Goal: Task Accomplishment & Management: Manage account settings

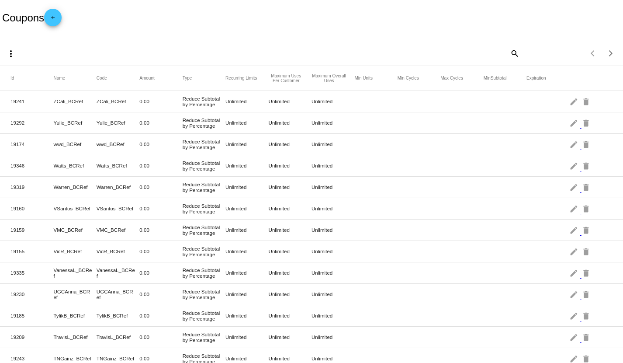
click at [58, 21] on mat-icon "add" at bounding box center [53, 19] width 10 height 10
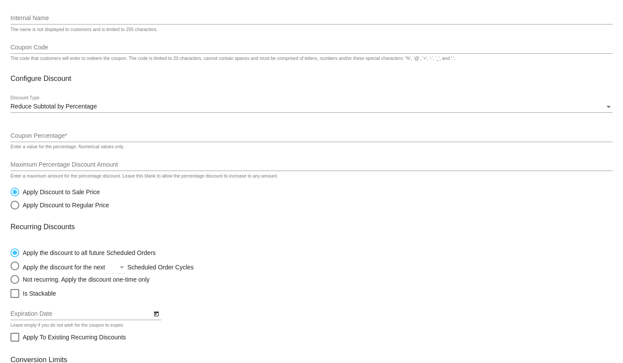
scroll to position [49, 0]
click at [135, 111] on div "Reduce Subtotal by Percentage Discount Type" at bounding box center [311, 103] width 602 height 17
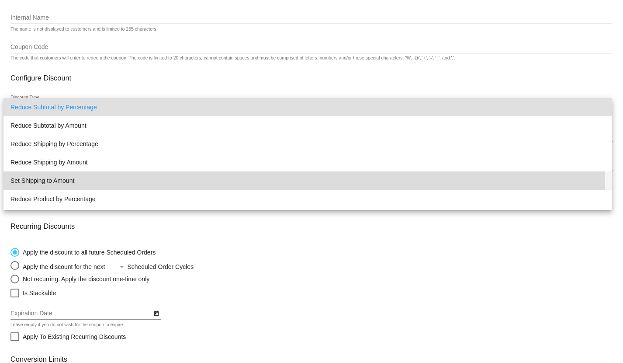
click at [135, 174] on span "Set Shipping to Amount" at bounding box center [307, 180] width 595 height 18
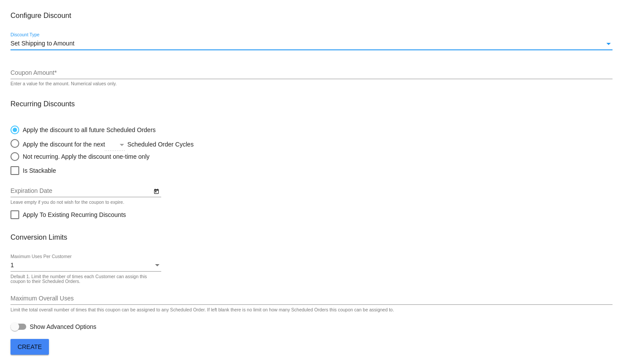
scroll to position [115, 0]
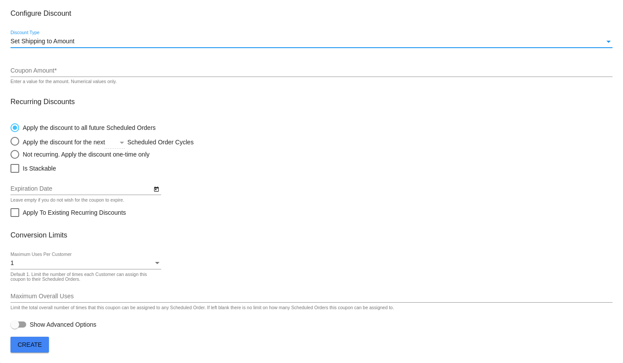
click at [21, 323] on div at bounding box center [18, 324] width 16 height 6
click at [15, 327] on input "Show Advanced Options" at bounding box center [14, 327] width 0 height 0
checkbox input "true"
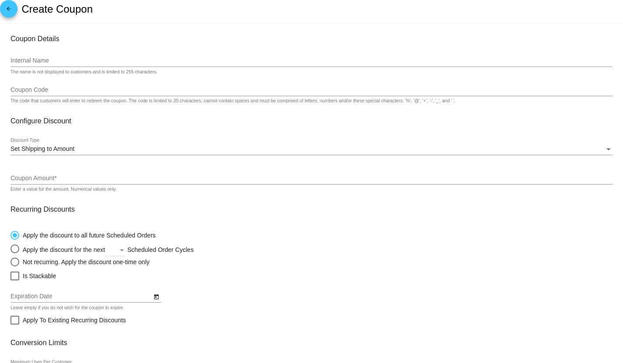
scroll to position [0, 0]
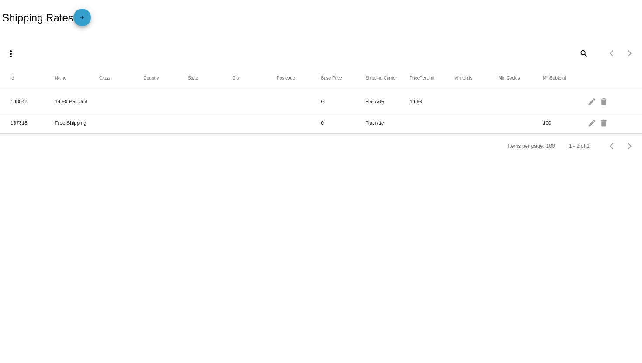
click at [84, 17] on mat-icon "add" at bounding box center [82, 19] width 10 height 10
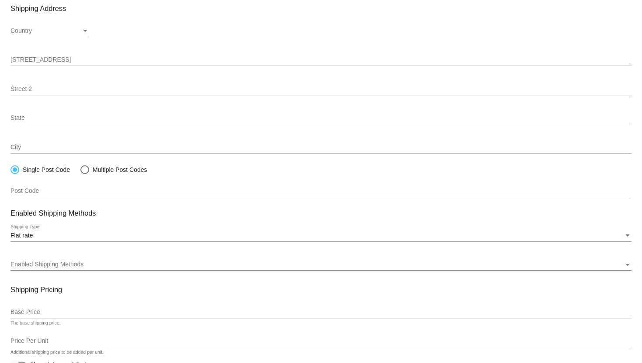
scroll to position [97, 0]
click at [136, 168] on div "Multiple Post Codes" at bounding box center [118, 169] width 58 height 7
click at [80, 169] on input "Multiple Post Codes" at bounding box center [80, 169] width 0 height 0
radio input "true"
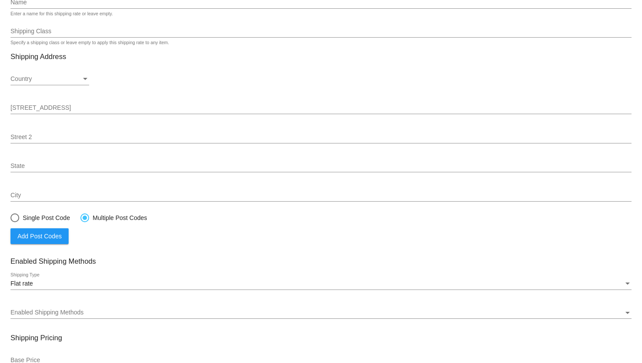
scroll to position [140, 0]
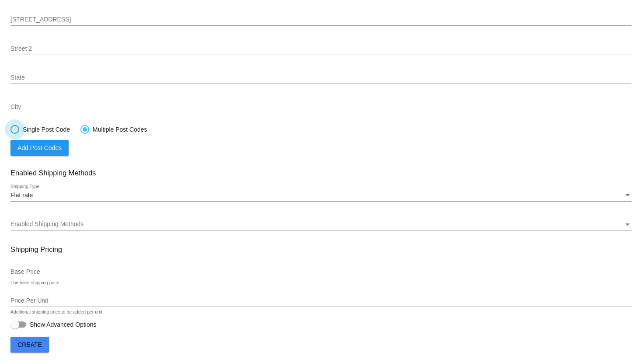
click at [48, 128] on div "Single Post Code" at bounding box center [44, 129] width 51 height 7
click at [10, 129] on input "Single Post Code" at bounding box center [10, 129] width 0 height 0
radio input "true"
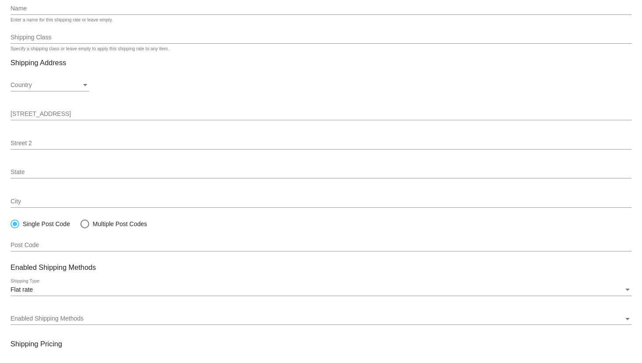
scroll to position [91, 0]
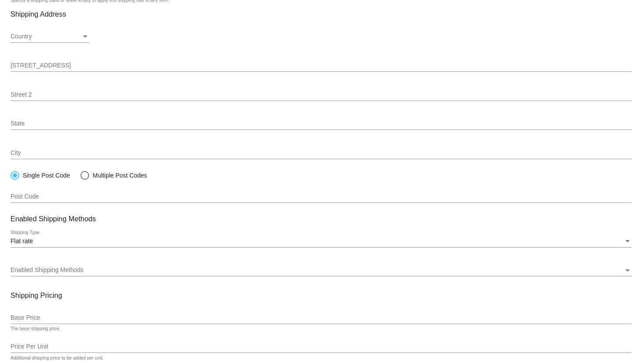
click at [48, 176] on div "Single Post Code" at bounding box center [44, 175] width 51 height 7
click at [10, 176] on input "Single Post Code" at bounding box center [10, 175] width 0 height 0
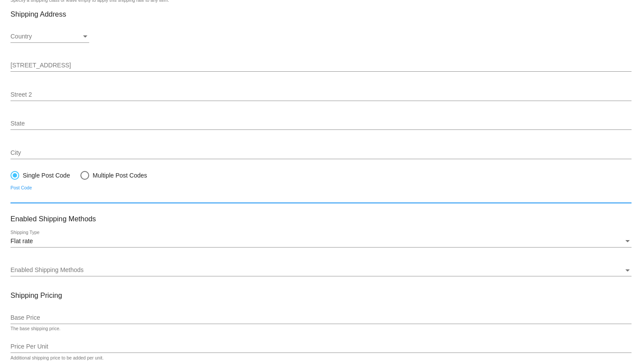
click at [63, 200] on input "Post Code" at bounding box center [320, 196] width 621 height 7
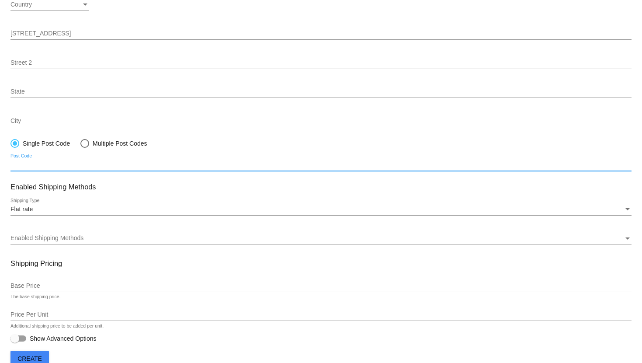
scroll to position [140, 0]
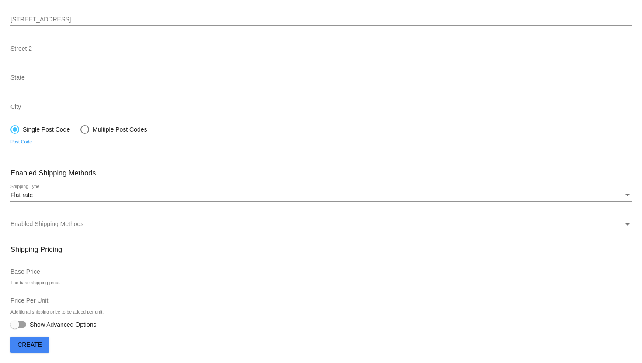
click at [108, 227] on div "Enabled Shipping Methods Enabled Shipping Methods" at bounding box center [320, 221] width 621 height 17
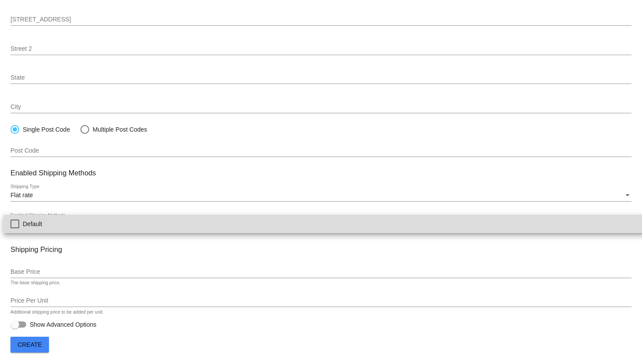
click at [461, 231] on span "Default" at bounding box center [330, 224] width 615 height 18
click at [535, 221] on span "Default" at bounding box center [330, 224] width 615 height 18
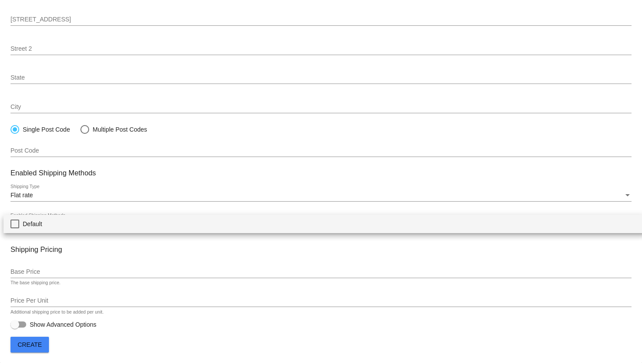
click at [303, 305] on div at bounding box center [321, 181] width 642 height 363
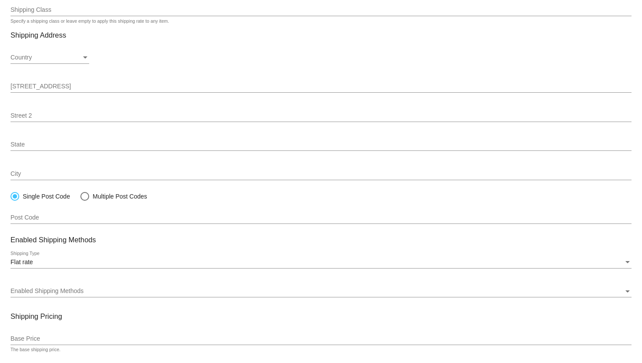
scroll to position [0, 0]
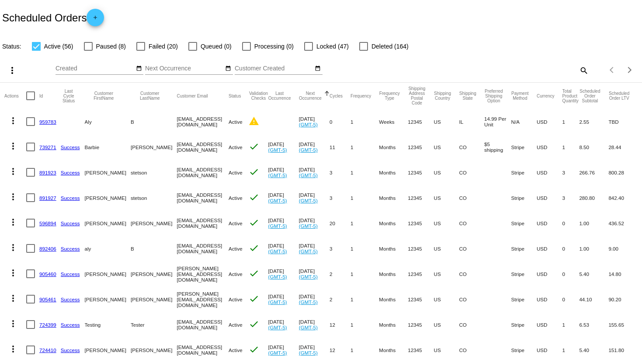
click at [45, 124] on link "959783" at bounding box center [47, 122] width 17 height 6
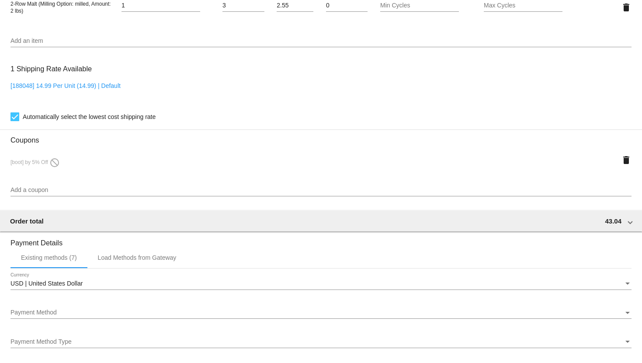
scroll to position [534, 0]
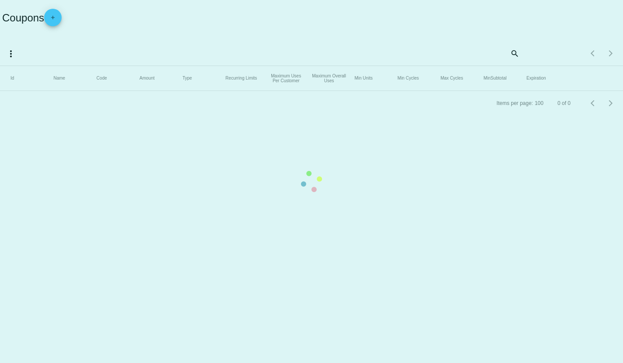
click at [58, 66] on mat-table "Id Name Code Amount Type Recurring Limits Maximum Uses Per Customer Maximum Ove…" at bounding box center [311, 78] width 623 height 25
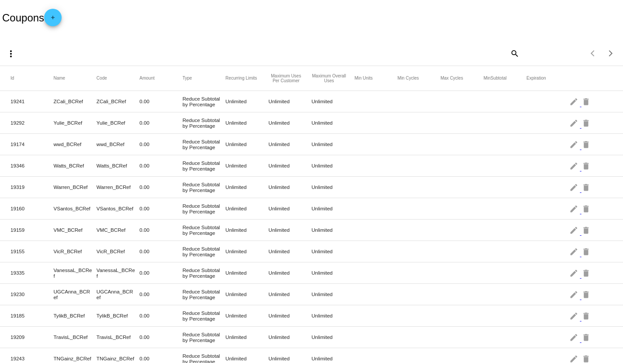
click at [52, 22] on mat-icon "add" at bounding box center [53, 19] width 10 height 10
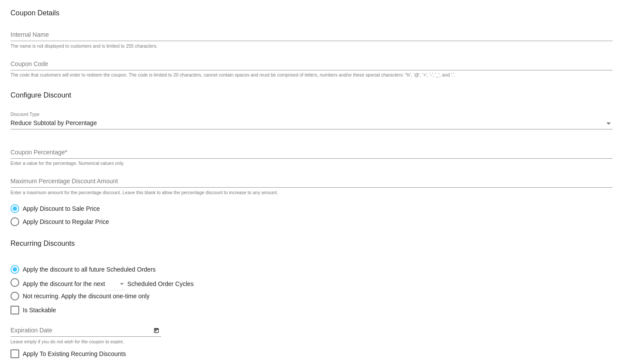
scroll to position [49, 0]
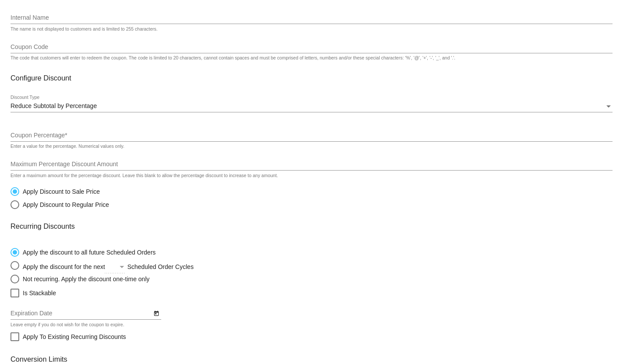
click at [131, 53] on div "Coupon Code The code that customers will enter to redeem the coupon. The code i…" at bounding box center [311, 48] width 602 height 25
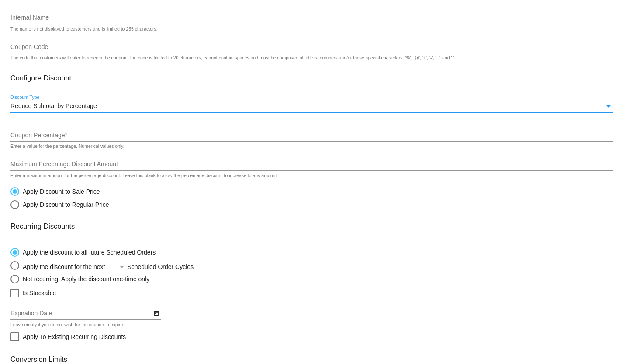
click at [138, 109] on div "Reduce Subtotal by Percentage" at bounding box center [307, 106] width 594 height 7
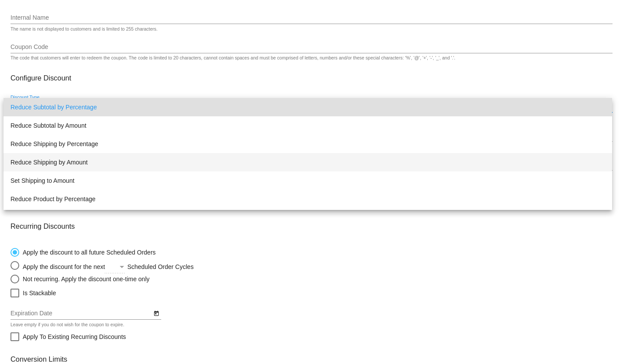
click at [160, 157] on span "Reduce Shipping by Amount" at bounding box center [307, 162] width 595 height 18
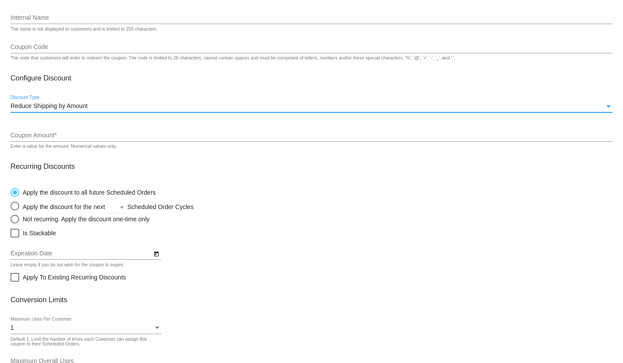
scroll to position [97, 0]
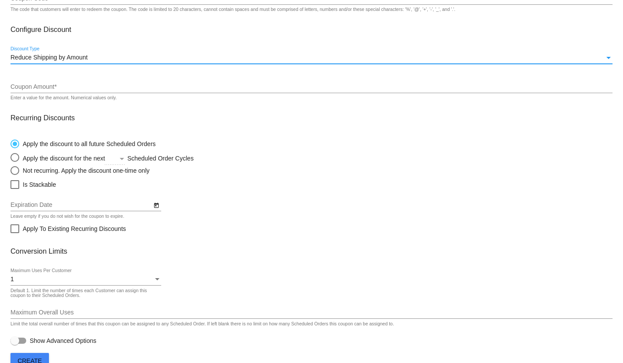
click at [174, 53] on div "Reduce Shipping by Amount Discount Type" at bounding box center [311, 55] width 602 height 17
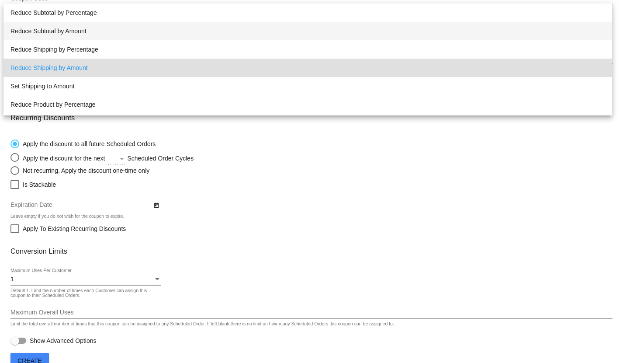
scroll to position [17, 0]
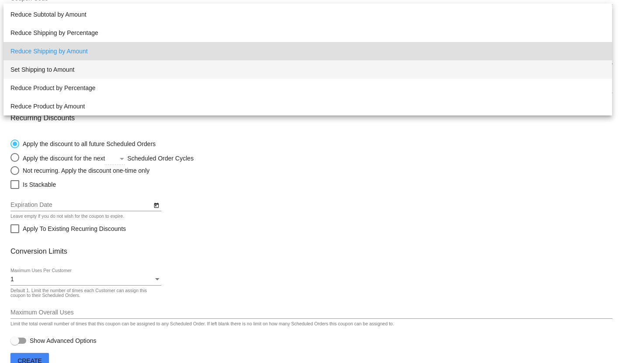
click at [170, 73] on span "Set Shipping to Amount" at bounding box center [307, 69] width 595 height 18
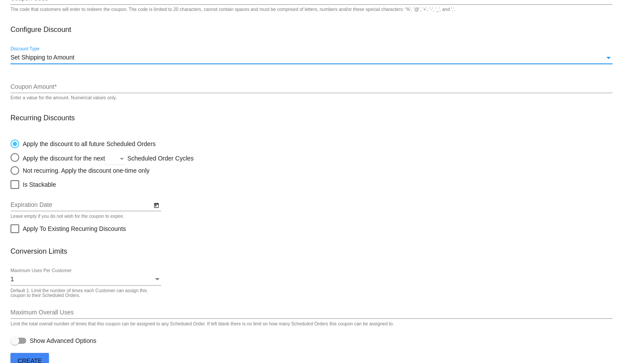
click at [84, 84] on div "Coupon Amount *" at bounding box center [311, 84] width 602 height 17
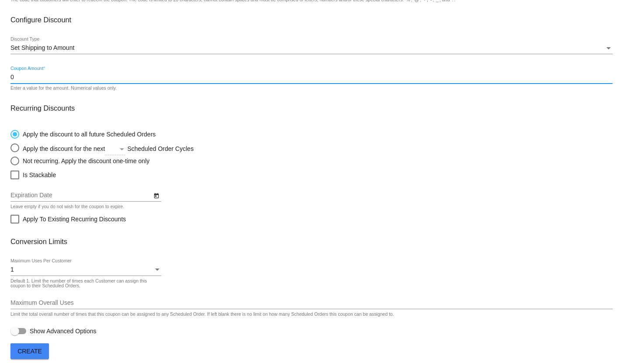
scroll to position [115, 0]
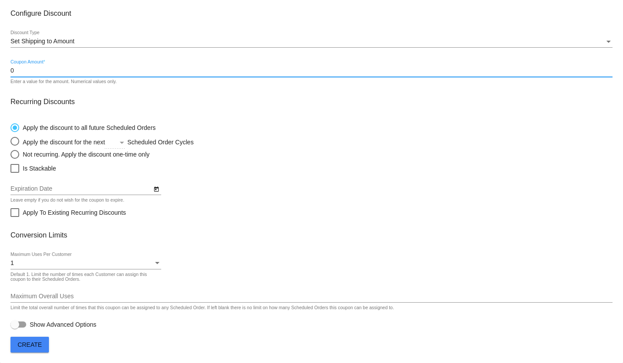
type input "0"
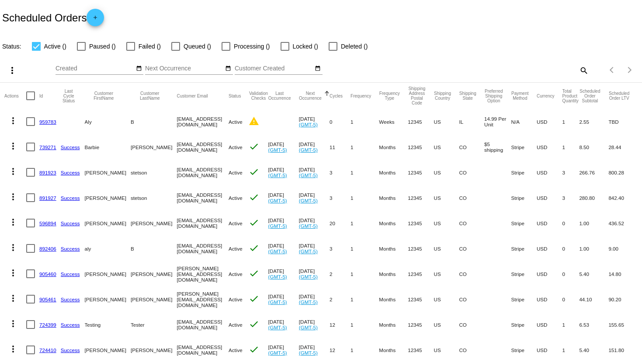
click at [49, 147] on link "739271" at bounding box center [47, 147] width 17 height 6
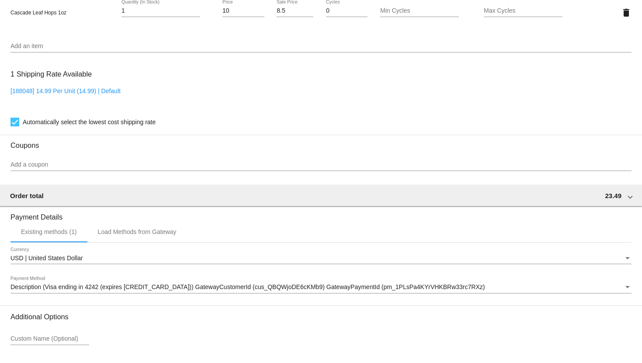
scroll to position [631, 0]
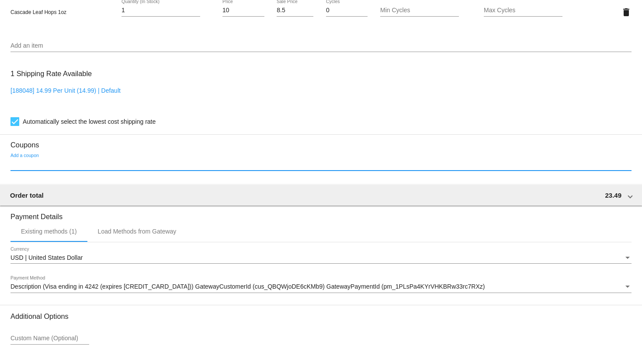
click at [35, 168] on input "Add a coupon" at bounding box center [320, 164] width 621 height 7
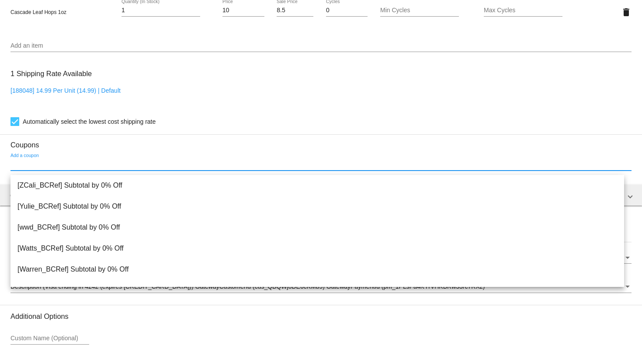
scroll to position [680, 0]
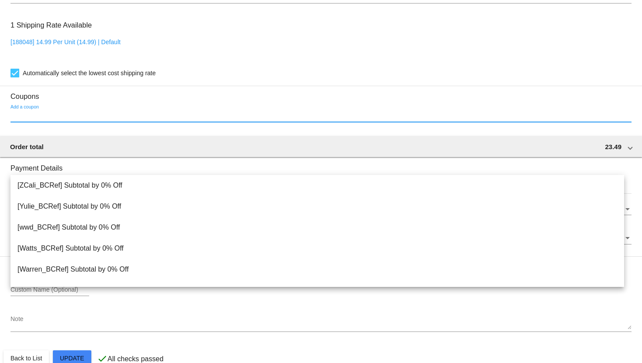
click at [216, 118] on input "Add a coupon" at bounding box center [320, 115] width 621 height 7
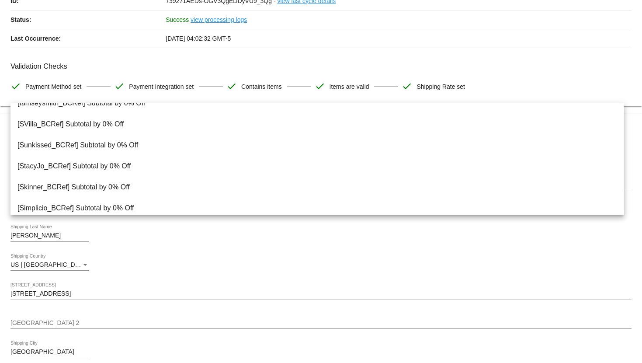
scroll to position [0, 0]
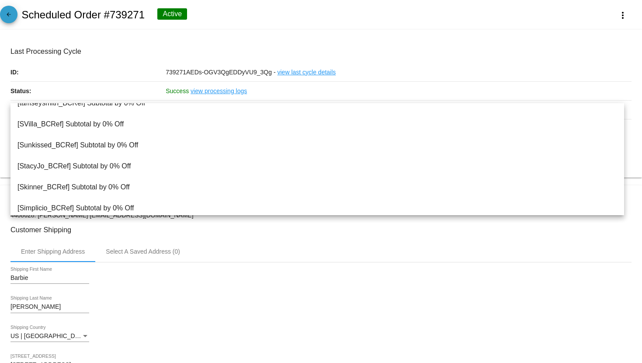
click at [8, 15] on mat-icon "arrow_back" at bounding box center [8, 16] width 10 height 10
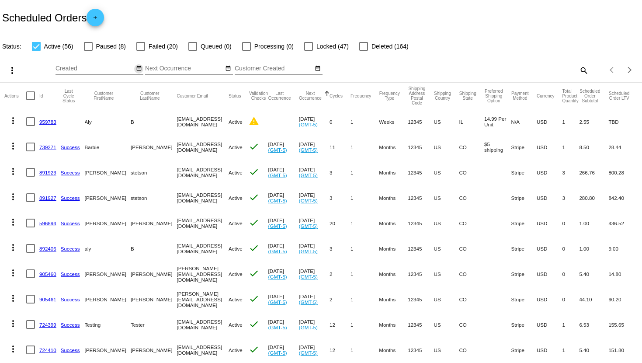
click at [136, 70] on mat-icon "date_range" at bounding box center [139, 68] width 6 height 7
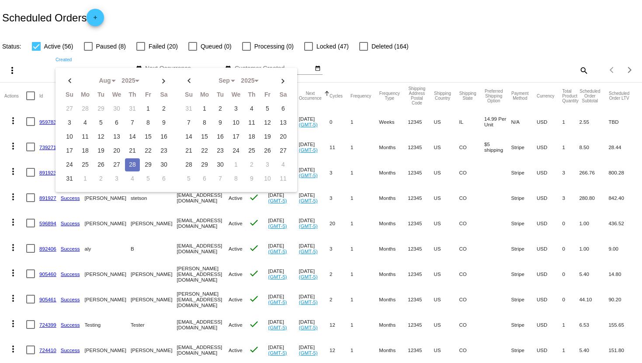
click at [135, 162] on td "28" at bounding box center [132, 164] width 15 height 13
type input "08/28/2025 - 08/28/2025"
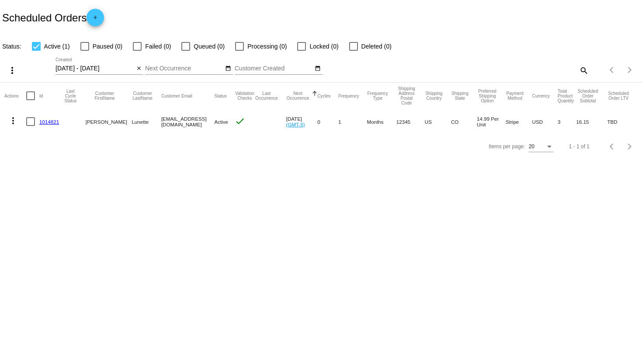
click at [42, 116] on mat-cell "1014821" at bounding box center [51, 121] width 24 height 25
click at [47, 120] on link "1014821" at bounding box center [49, 122] width 20 height 6
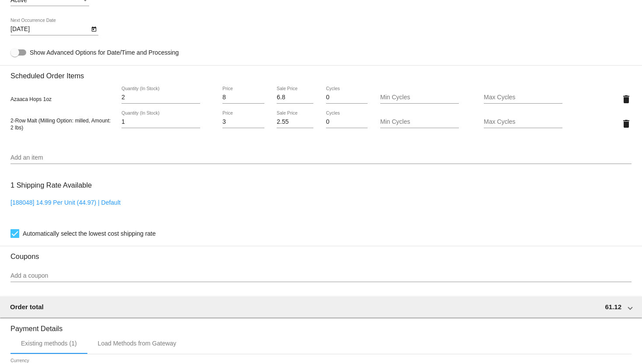
scroll to position [486, 0]
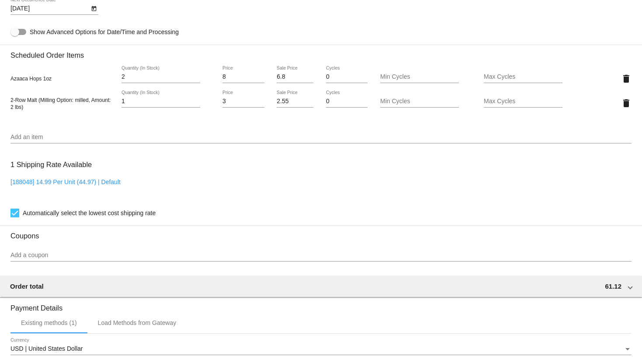
drag, startPoint x: 293, startPoint y: 109, endPoint x: 280, endPoint y: 106, distance: 14.0
click at [278, 106] on div "2.55 Sale Price" at bounding box center [295, 98] width 37 height 17
drag, startPoint x: 294, startPoint y: 106, endPoint x: 267, endPoint y: 100, distance: 26.9
click at [269, 100] on div "2.55 Sale Price" at bounding box center [295, 102] width 52 height 25
type input "0"
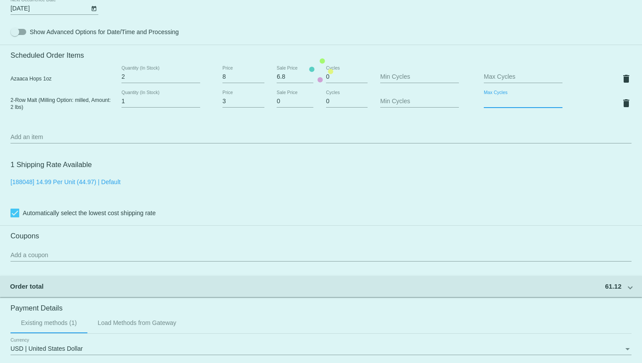
click at [497, 104] on mat-card "Customer 7028959: Molly Lunette mollylunette@qplot.com Customer Shipping Enter …" at bounding box center [321, 70] width 642 height 899
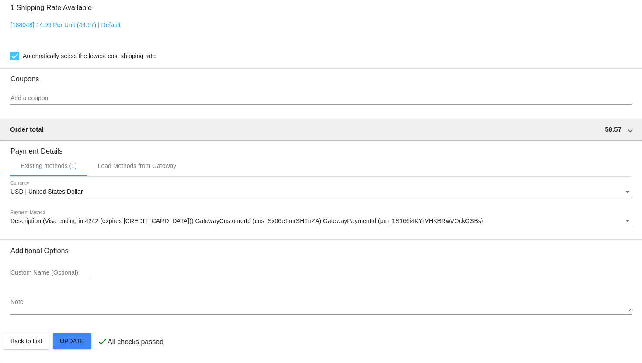
scroll to position [648, 0]
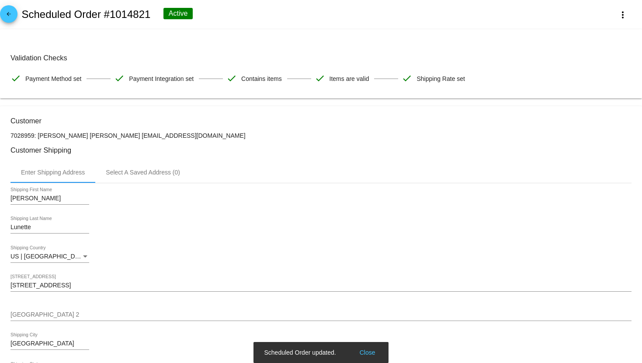
scroll to position [0, 0]
type input "1"
click at [618, 15] on mat-icon "more_vert" at bounding box center [623, 15] width 10 height 10
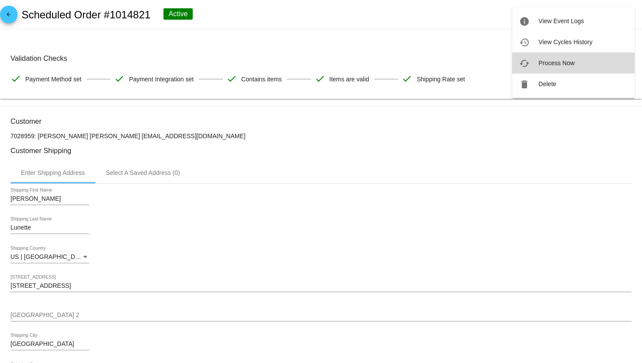
click at [566, 66] on span "Process Now" at bounding box center [556, 62] width 36 height 7
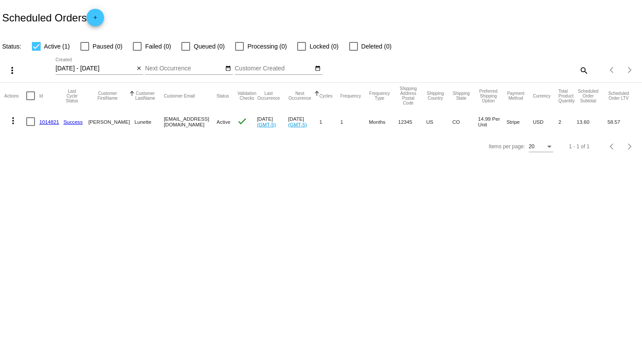
click at [51, 118] on mat-cell "1014821" at bounding box center [51, 121] width 24 height 25
click at [51, 119] on link "1014821" at bounding box center [49, 122] width 20 height 6
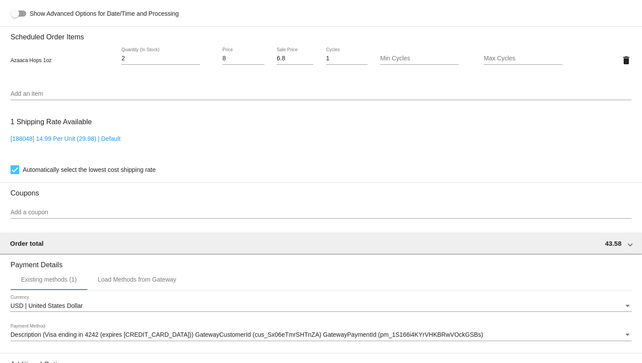
scroll to position [583, 0]
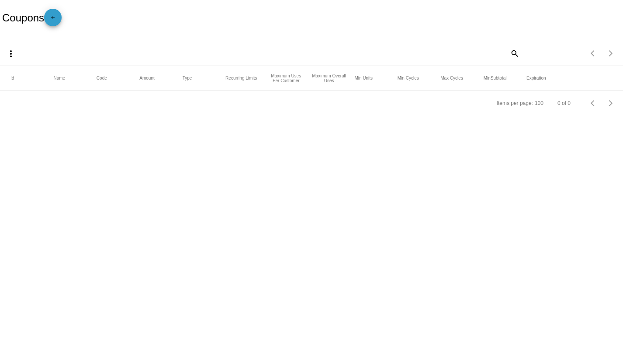
click at [56, 16] on mat-icon "add" at bounding box center [53, 19] width 10 height 10
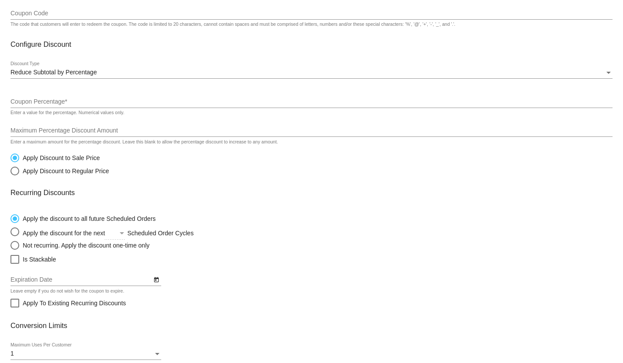
scroll to position [97, 0]
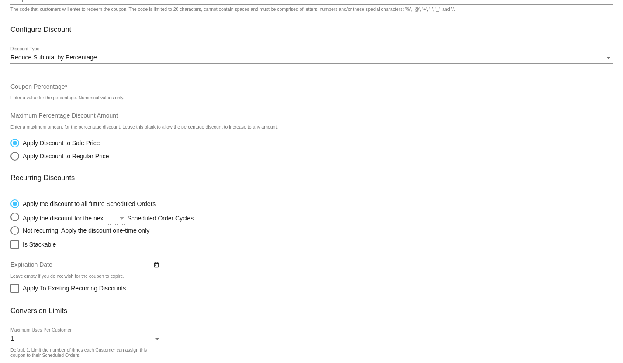
click at [92, 54] on div "Reduce Subtotal by Percentage Discount Type" at bounding box center [311, 55] width 602 height 17
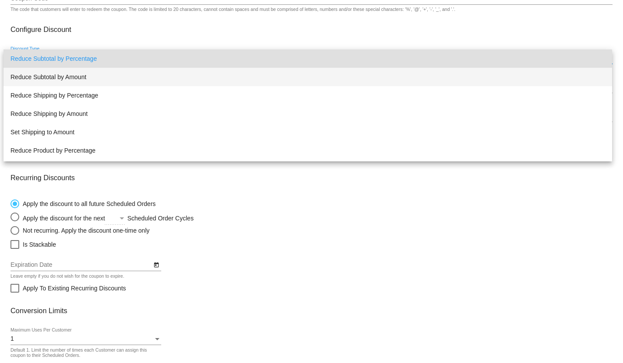
click at [98, 71] on span "Reduce Subtotal by Amount" at bounding box center [307, 77] width 595 height 18
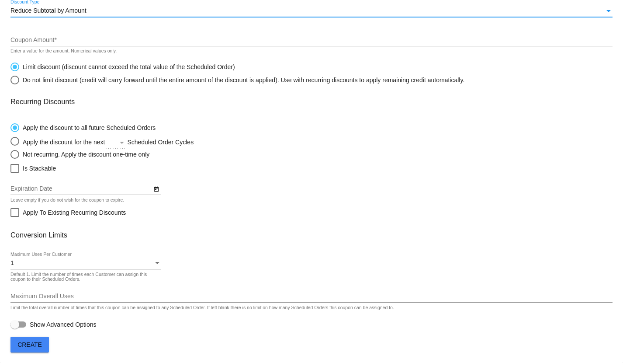
scroll to position [146, 0]
click at [40, 157] on div "Not recurring. Apply the discount one-time only" at bounding box center [84, 154] width 130 height 7
click at [10, 155] on input "Not recurring. Apply the discount one-time only" at bounding box center [10, 154] width 0 height 0
radio input "true"
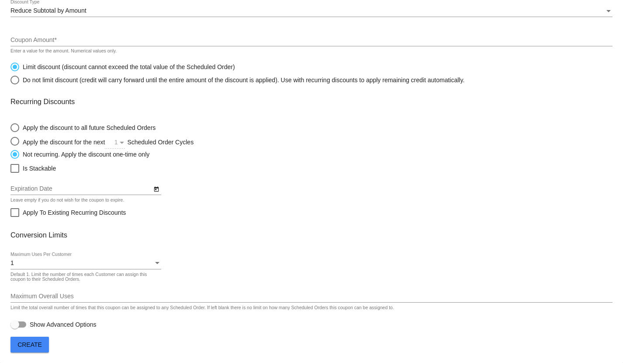
drag, startPoint x: 129, startPoint y: 151, endPoint x: 26, endPoint y: 156, distance: 103.3
click at [24, 155] on mat-radio-button "Not recurring. Apply the discount one-time only" at bounding box center [130, 154] width 241 height 9
copy div "Not recurring. Apply the discount one-time only"
